Goal: Task Accomplishment & Management: Manage account settings

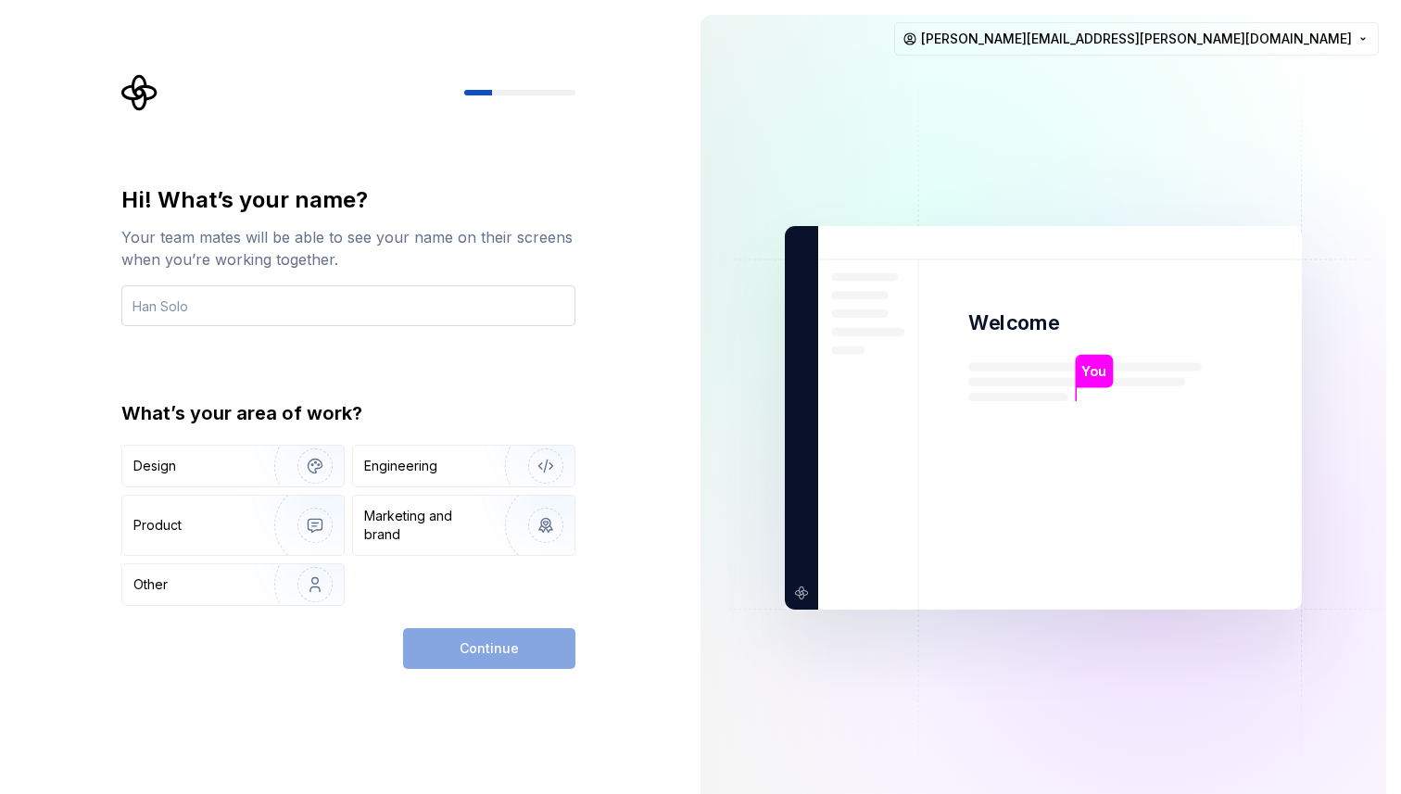
click at [352, 297] on input "text" at bounding box center [348, 305] width 454 height 41
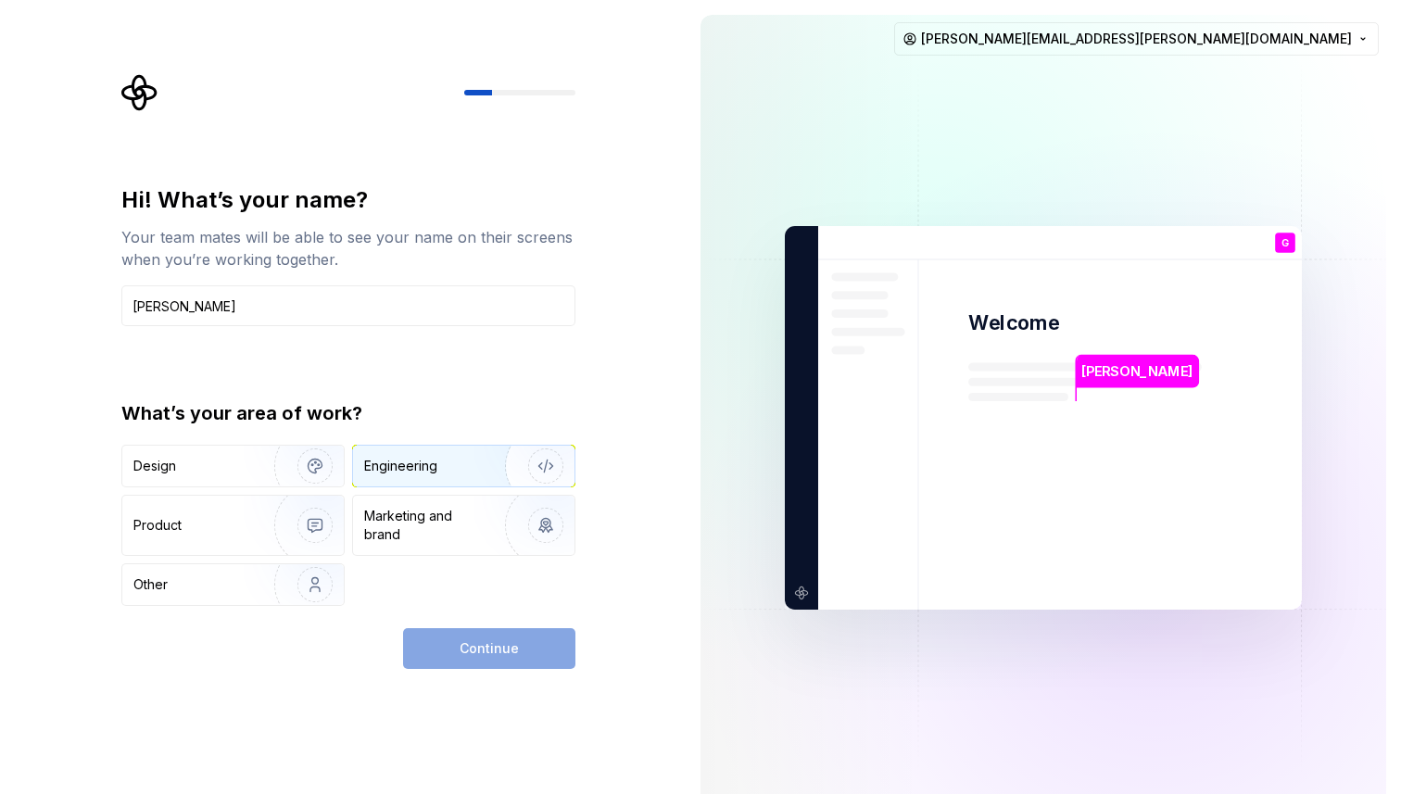
type input "[PERSON_NAME]"
click at [436, 460] on div "Engineering" at bounding box center [400, 466] width 73 height 19
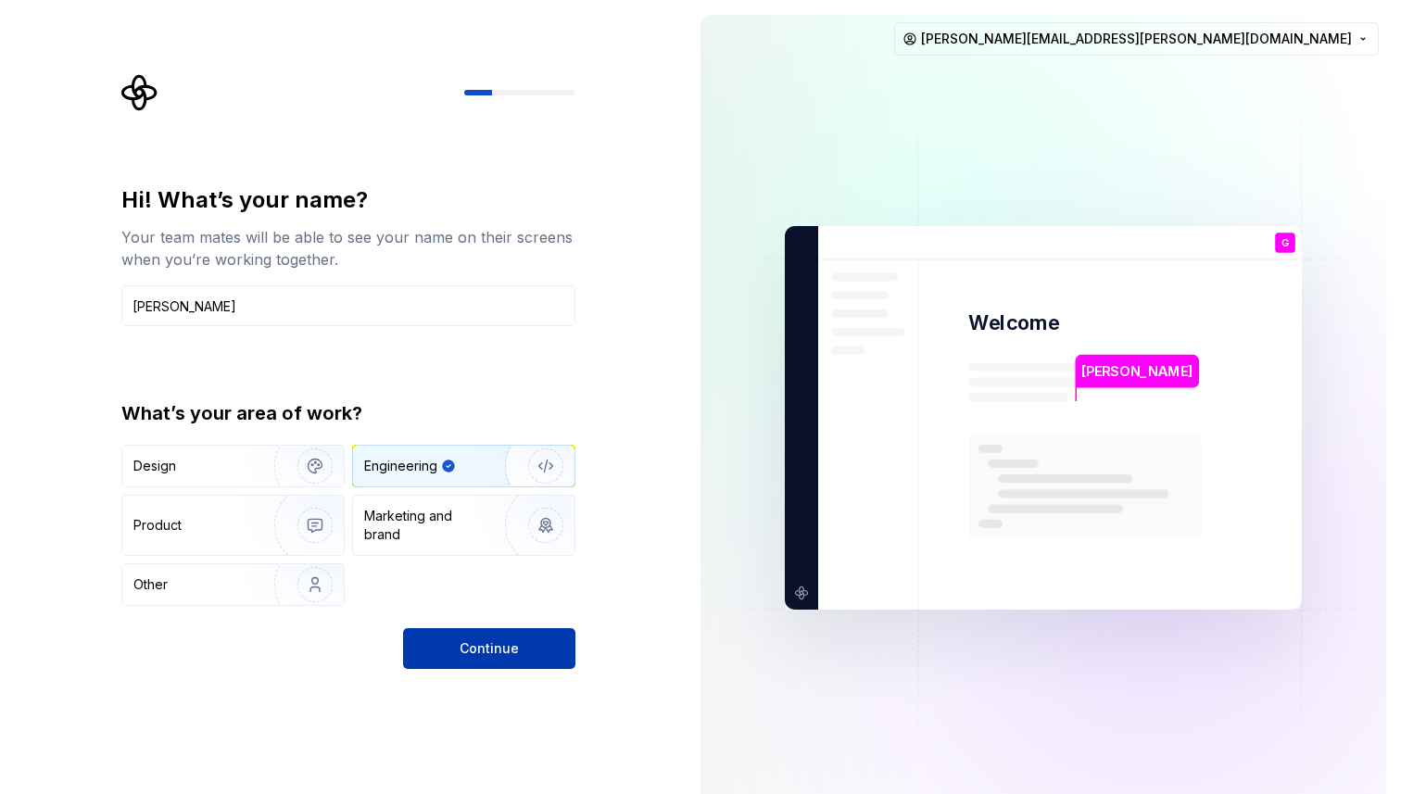
click at [492, 658] on button "Continue" at bounding box center [489, 648] width 172 height 41
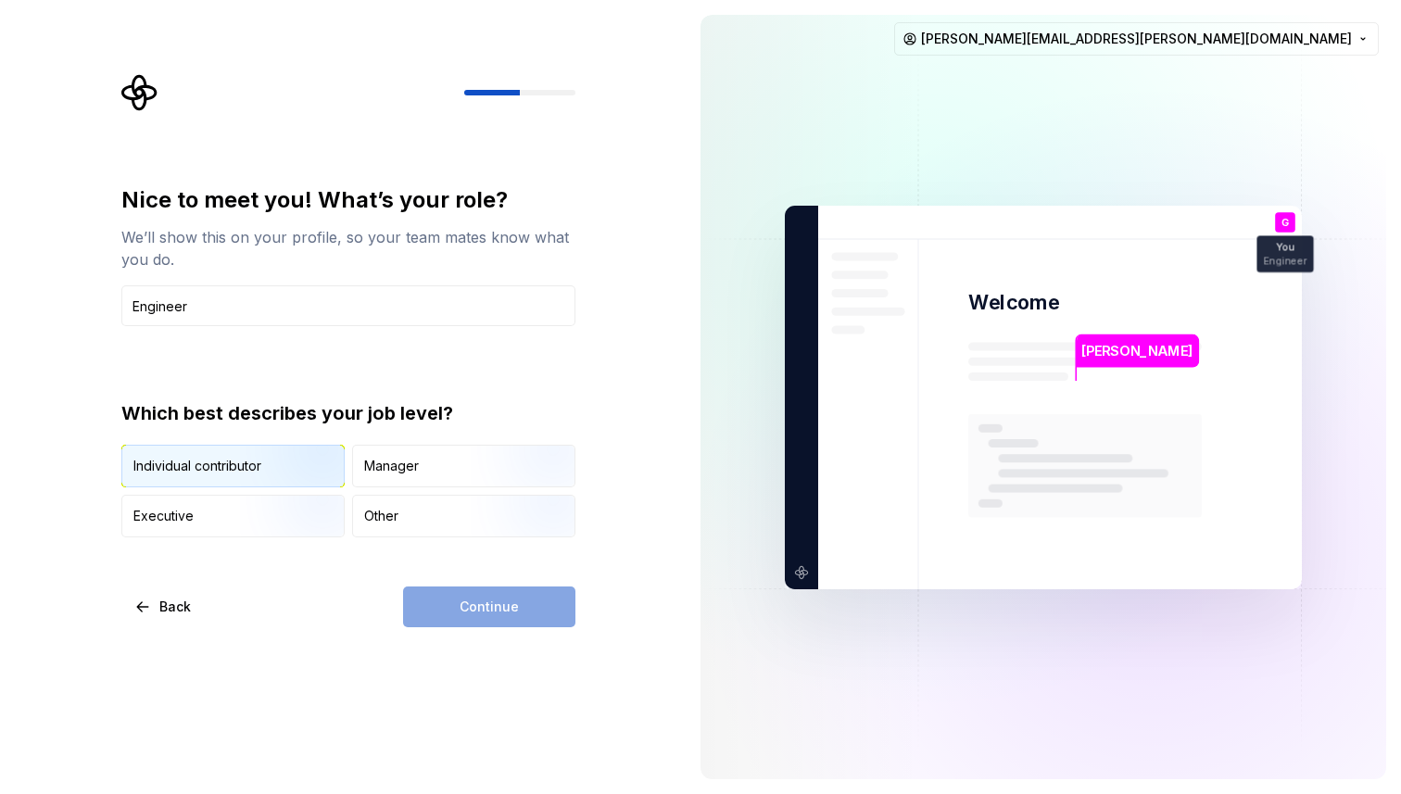
type input "Engineer"
click at [278, 472] on img "button" at bounding box center [299, 489] width 119 height 124
click at [481, 600] on span "Continue" at bounding box center [489, 607] width 59 height 19
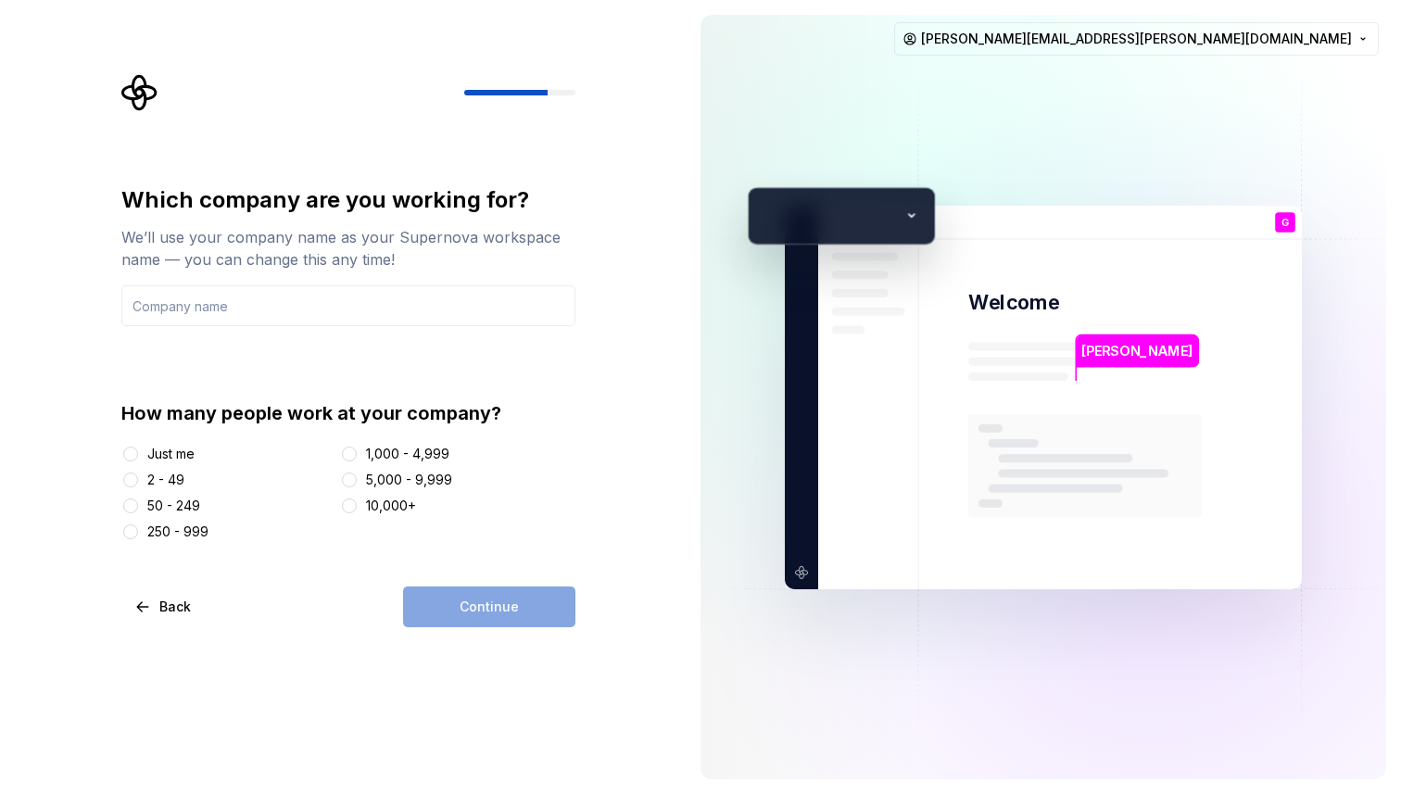
click at [354, 284] on div "Which company are you working for? We’ll use your company name as your Supernov…" at bounding box center [348, 255] width 454 height 141
click at [341, 308] on input "text" at bounding box center [348, 305] width 454 height 41
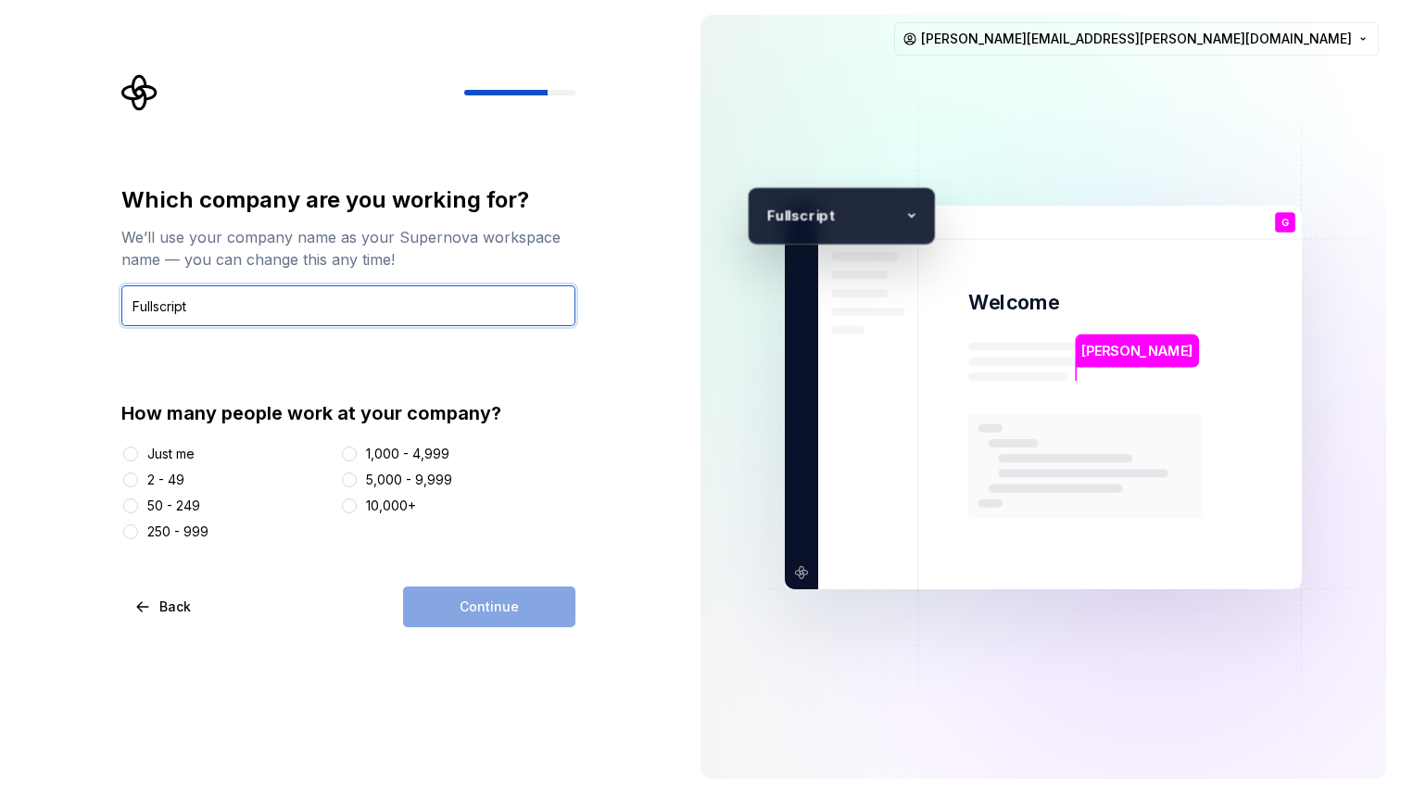
type input "Fullscript"
click at [345, 451] on button "1,000 - 4,999" at bounding box center [349, 454] width 15 height 15
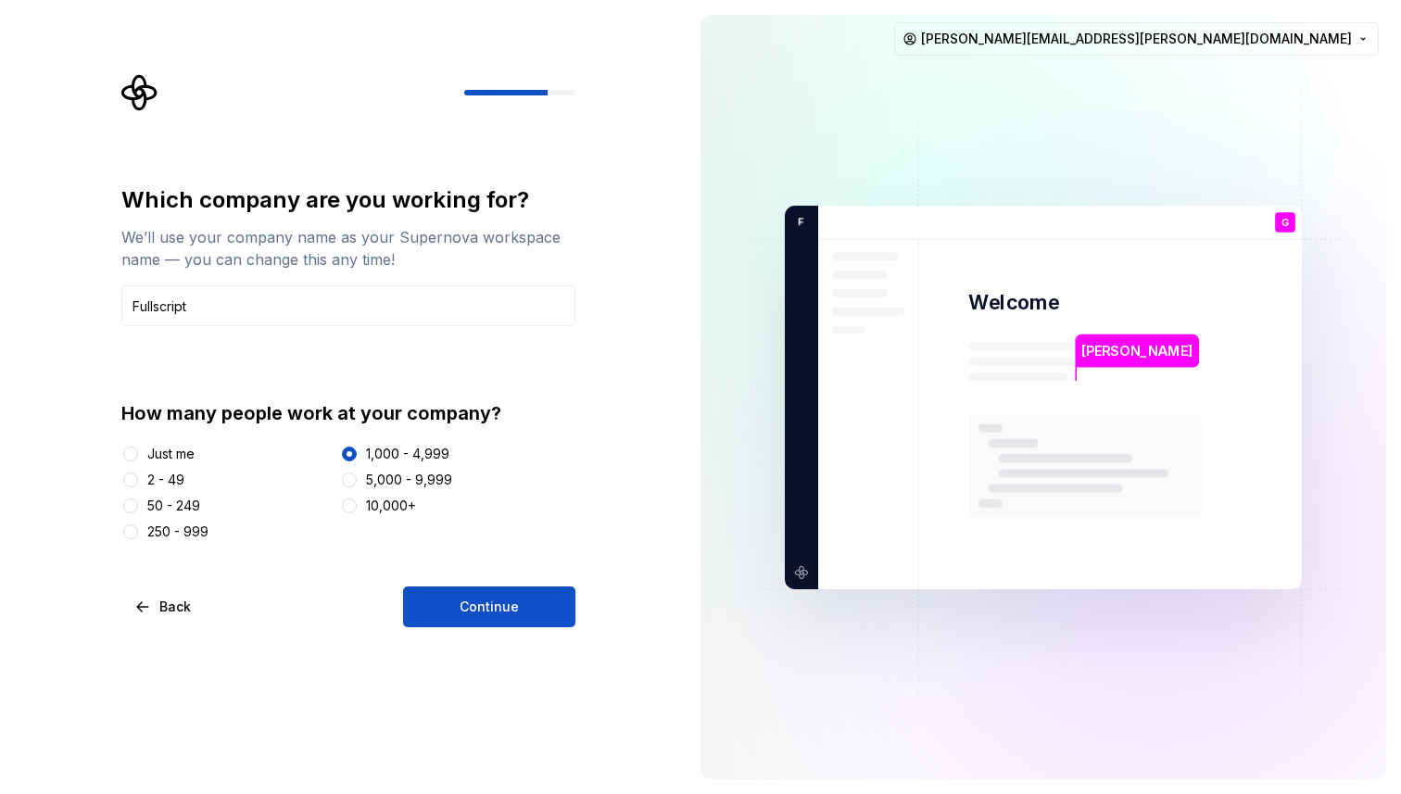
click at [183, 526] on div "250 - 999" at bounding box center [177, 532] width 61 height 19
click at [138, 526] on button "250 - 999" at bounding box center [130, 532] width 15 height 15
click at [497, 594] on button "Continue" at bounding box center [489, 607] width 172 height 41
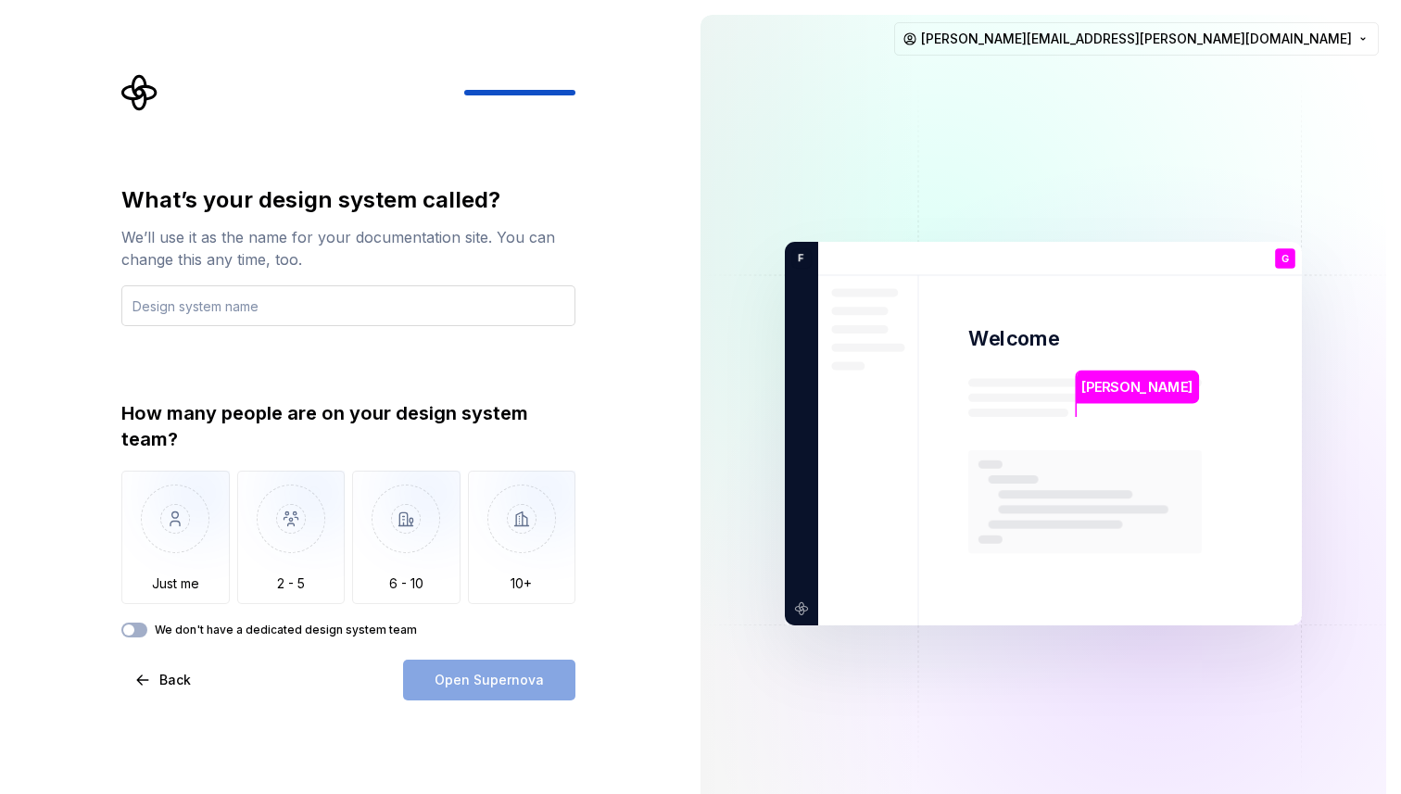
click at [404, 305] on input "text" at bounding box center [348, 305] width 454 height 41
type input "Aviary"
click at [516, 550] on img "button" at bounding box center [522, 533] width 108 height 124
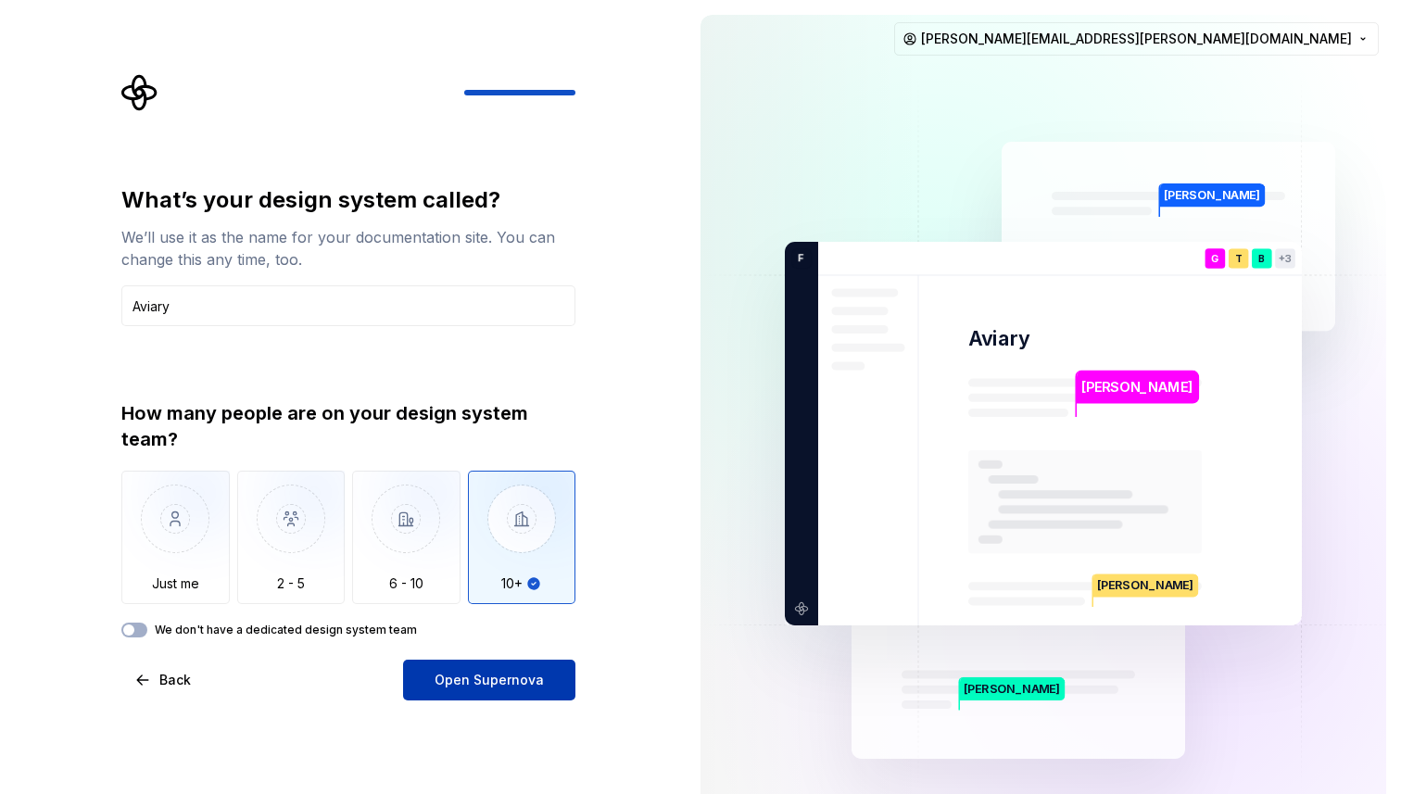
click at [494, 686] on span "Open Supernova" at bounding box center [489, 680] width 109 height 19
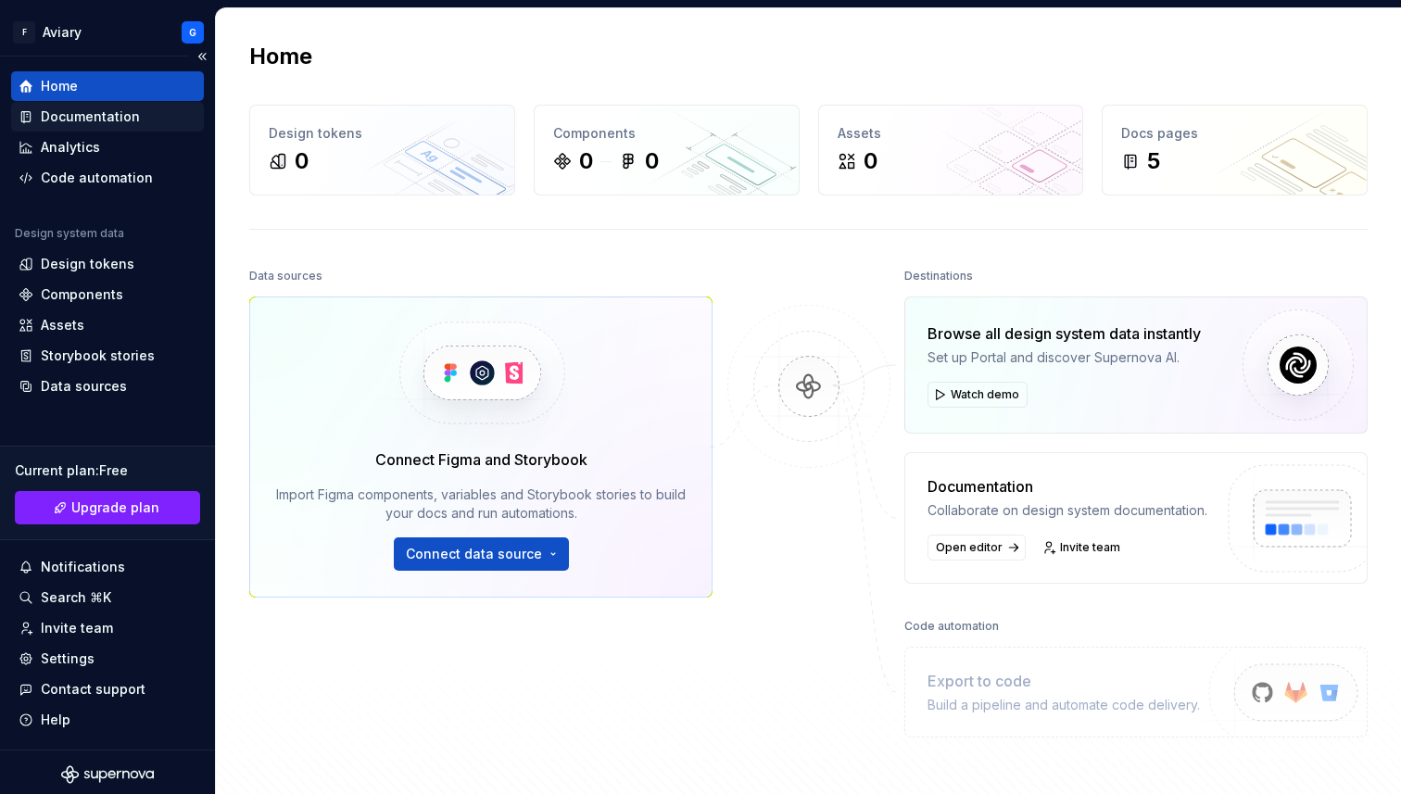
click at [129, 114] on div "Documentation" at bounding box center [90, 117] width 99 height 19
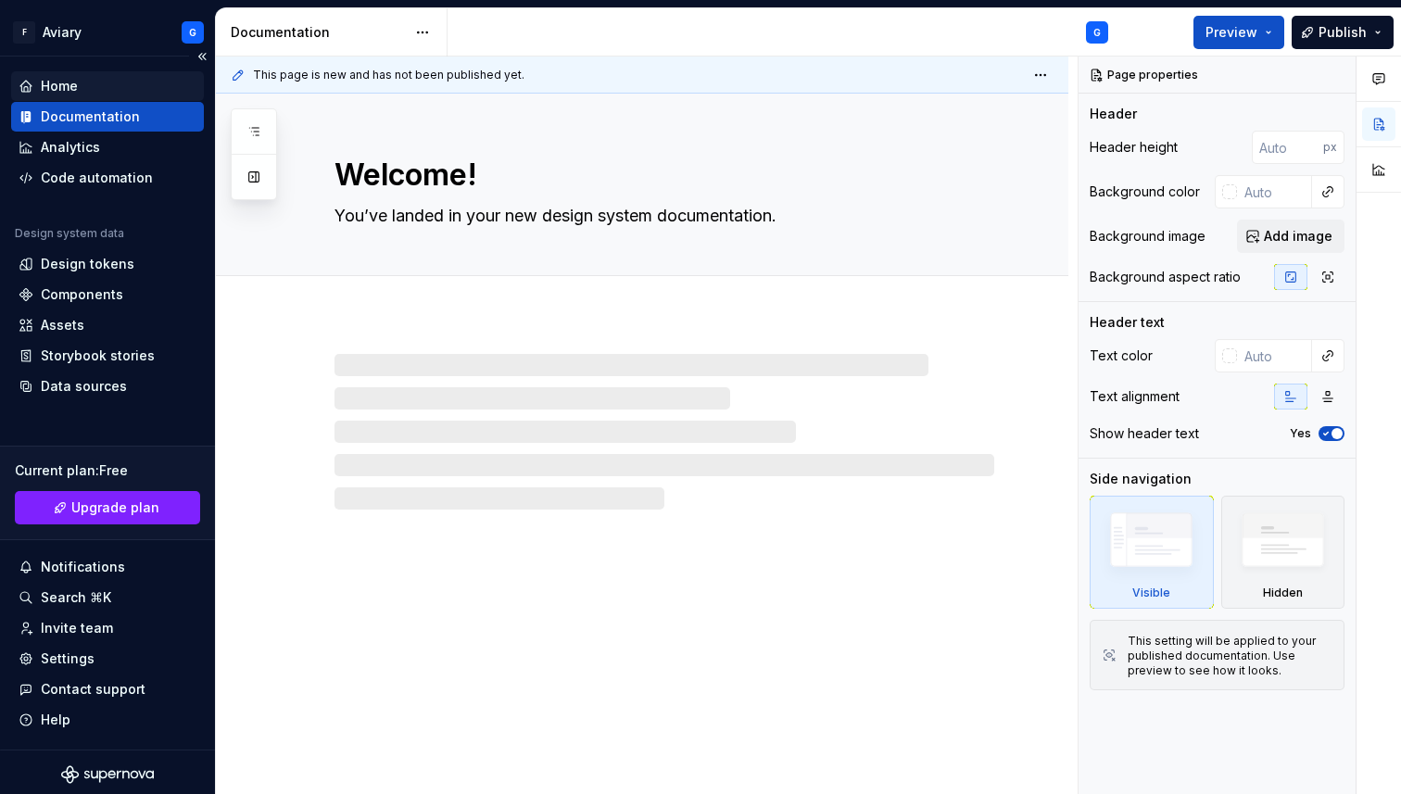
type textarea "*"
click at [79, 85] on div "Home" at bounding box center [108, 86] width 178 height 19
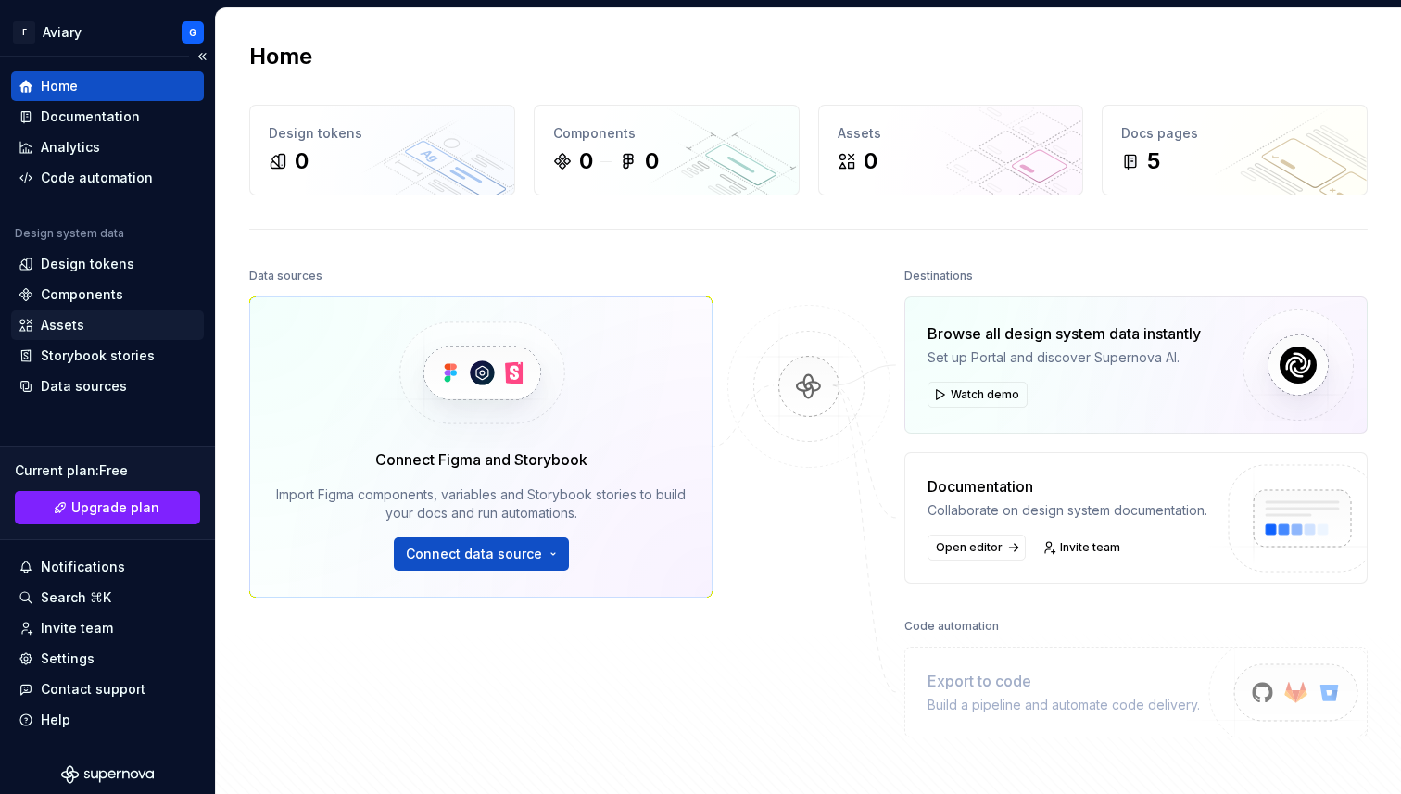
click at [85, 319] on div "Assets" at bounding box center [108, 325] width 178 height 19
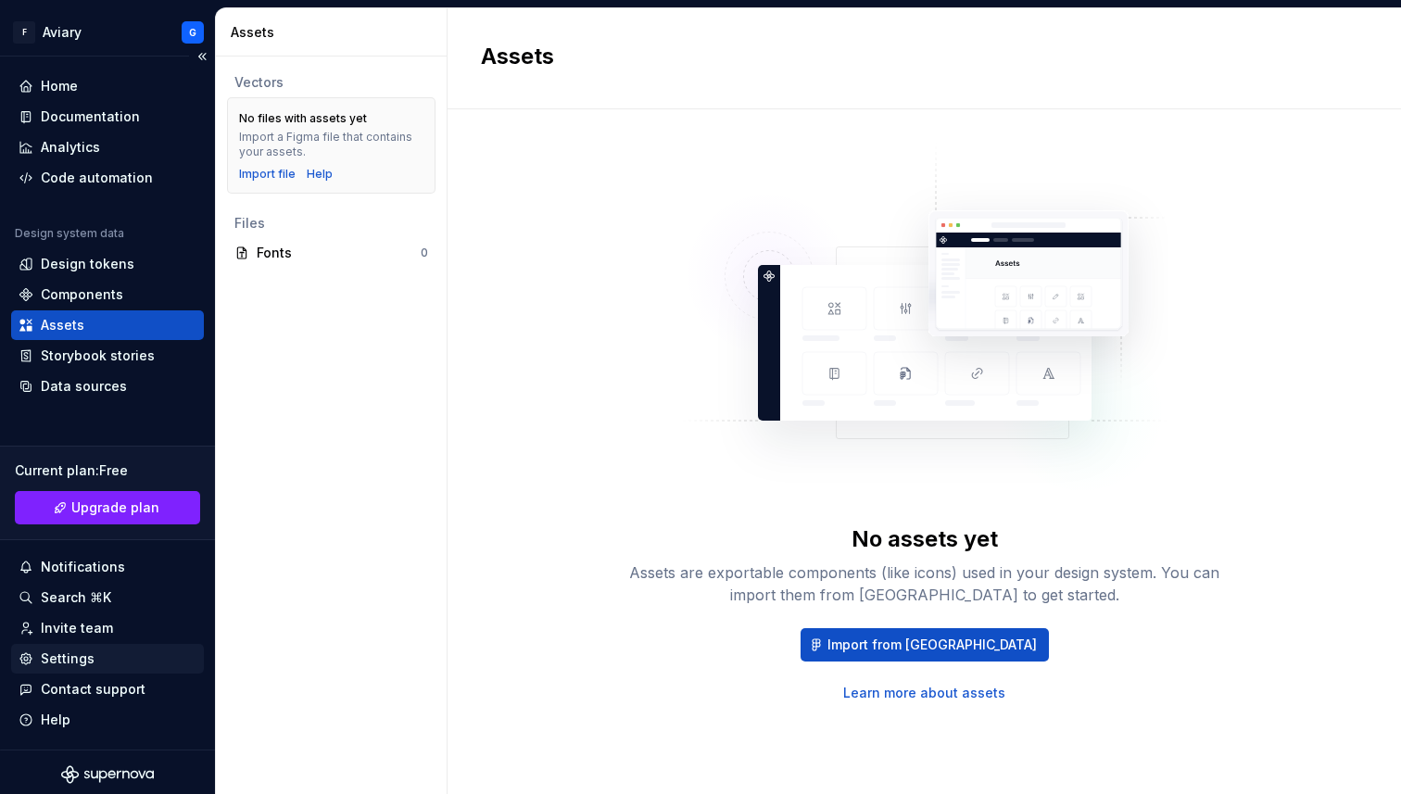
click at [97, 658] on div "Settings" at bounding box center [108, 659] width 178 height 19
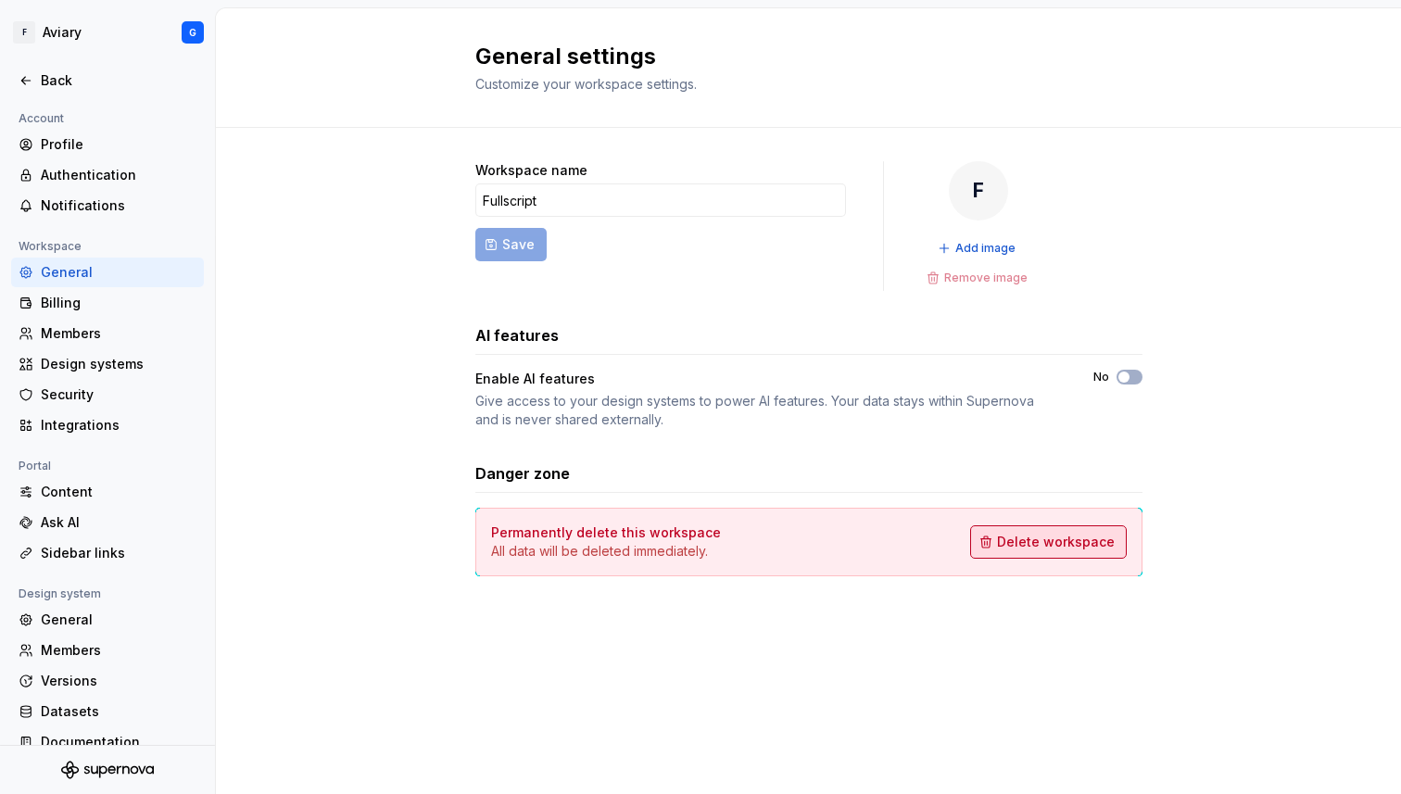
click at [1032, 539] on span "Delete workspace" at bounding box center [1056, 542] width 118 height 19
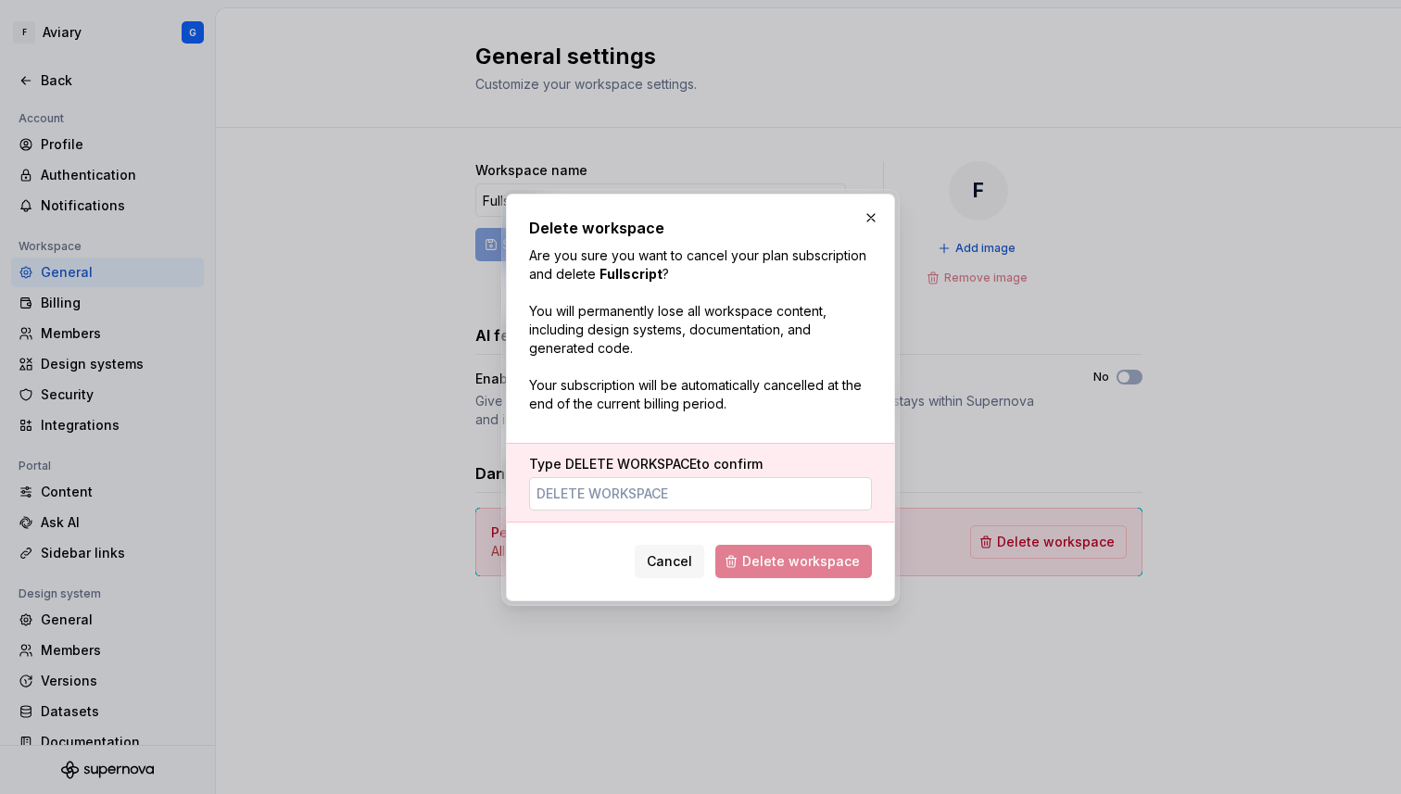
click at [690, 498] on input "Type DELETE WORKSPACE to confirm" at bounding box center [700, 493] width 343 height 33
click at [624, 493] on input "DELETE" at bounding box center [700, 493] width 343 height 33
type input "DELETE WORKSPACE"
click at [747, 556] on button "Delete workspace" at bounding box center [793, 561] width 157 height 33
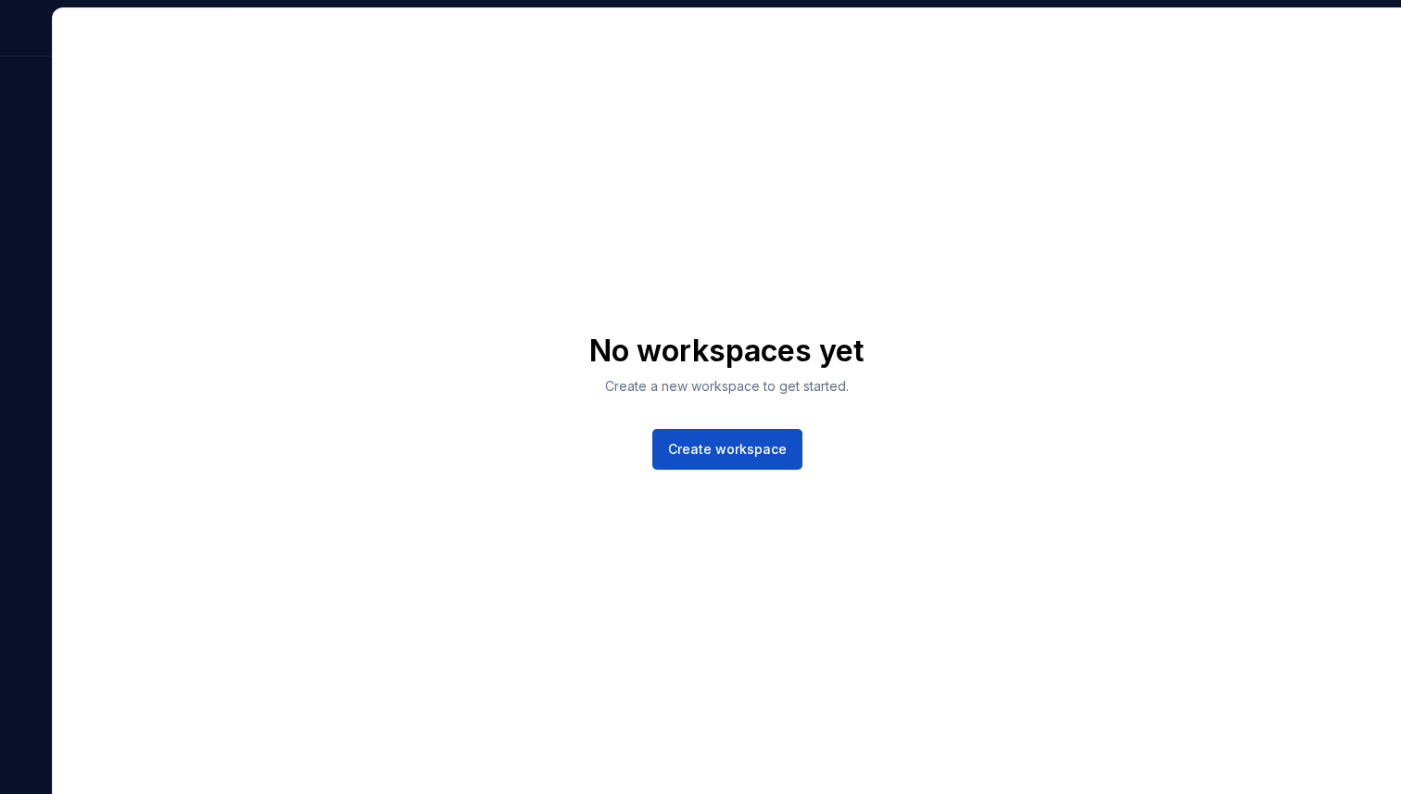
click at [452, 215] on div "No workspaces yet Create a new workspace to get started. Create workspace" at bounding box center [727, 401] width 1348 height 786
click at [404, 53] on div "No workspaces yet Create a new workspace to get started. Create workspace" at bounding box center [727, 401] width 1348 height 786
click at [1132, 98] on div "No workspaces yet Create a new workspace to get started. Create workspace" at bounding box center [727, 401] width 1348 height 786
